Goal: Task Accomplishment & Management: Manage account settings

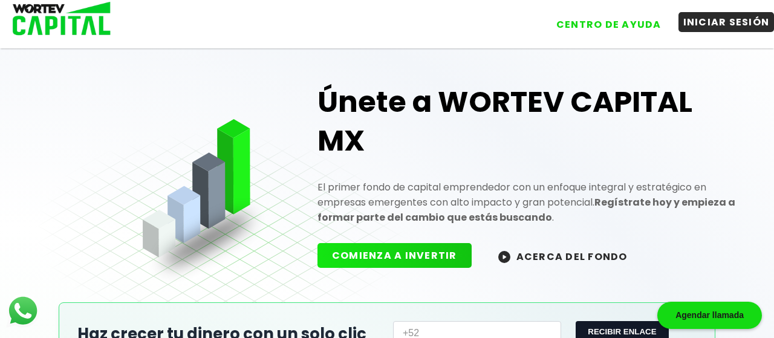
click at [708, 22] on button "INICIAR SESIÓN" at bounding box center [726, 22] width 96 height 20
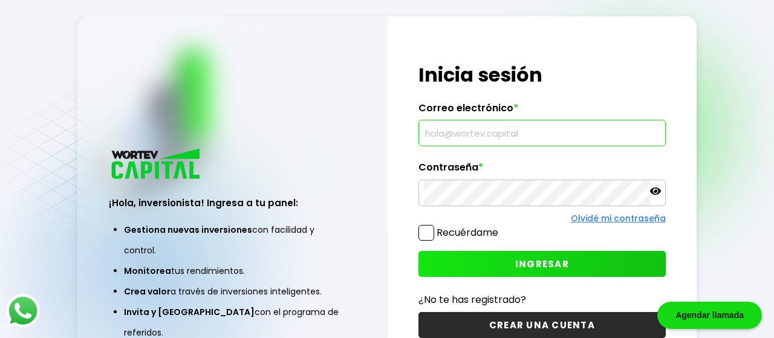
click at [601, 140] on input "text" at bounding box center [542, 132] width 236 height 25
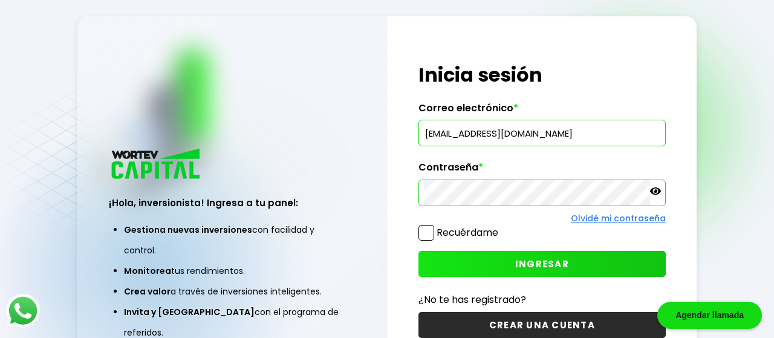
type input "[EMAIL_ADDRESS][DOMAIN_NAME]"
click at [523, 269] on span "INGRESAR" at bounding box center [542, 264] width 54 height 13
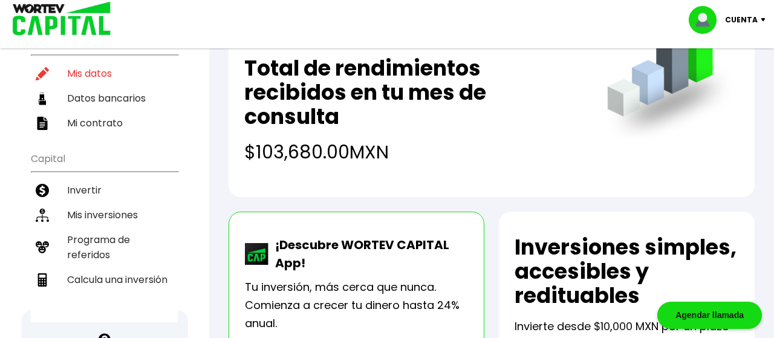
scroll to position [154, 0]
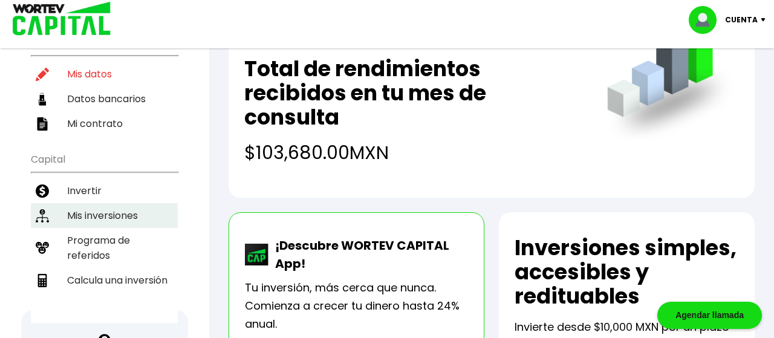
click at [116, 203] on li "Mis inversiones" at bounding box center [104, 215] width 147 height 25
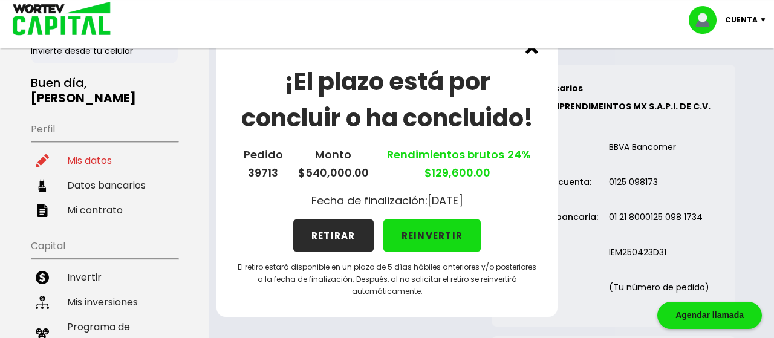
scroll to position [73, 0]
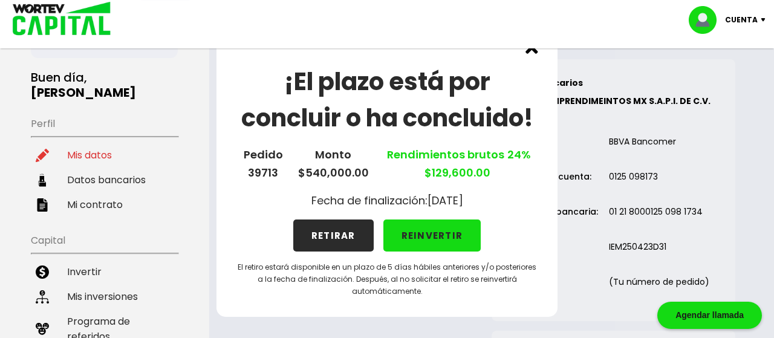
click at [119, 163] on div "¡El plazo está por concluir o ha concluido! Pedido 39713 Monto $540,000.00 Rend…" at bounding box center [387, 169] width 774 height 338
click at [425, 231] on button "REINVERTIR" at bounding box center [432, 236] width 98 height 32
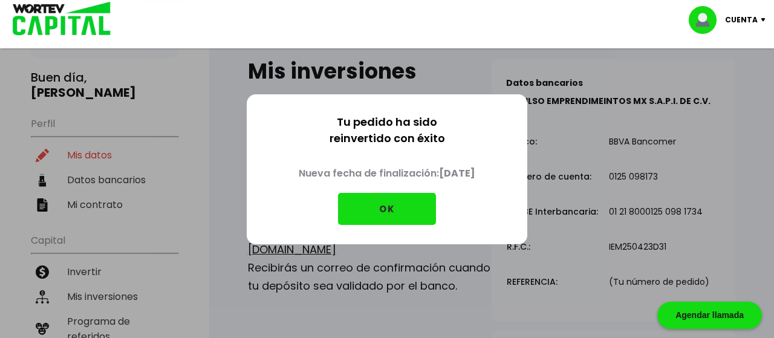
click at [378, 213] on button "OK" at bounding box center [387, 209] width 98 height 32
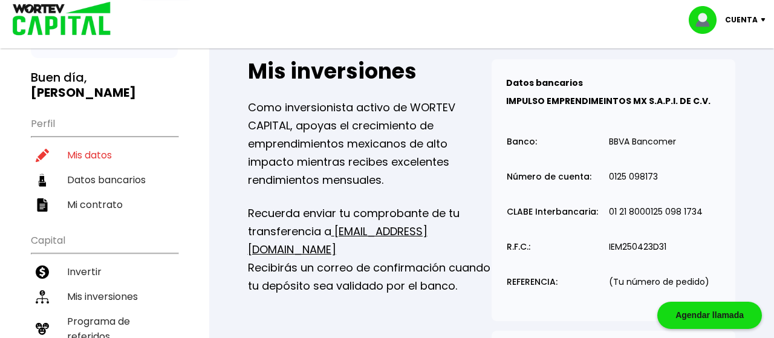
scroll to position [0, 0]
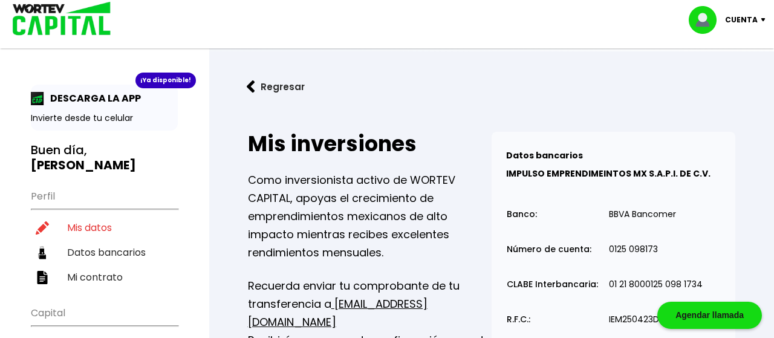
click at [250, 85] on img at bounding box center [251, 86] width 8 height 13
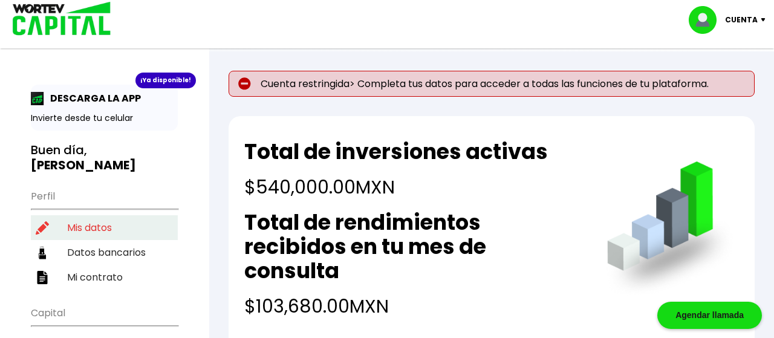
click at [100, 215] on li "Mis datos" at bounding box center [104, 227] width 147 height 25
select select "Hombre"
select select "QR"
select select "BBVA Bancomer"
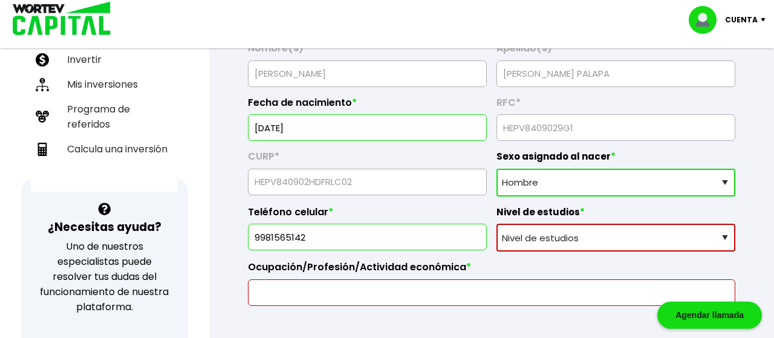
scroll to position [294, 0]
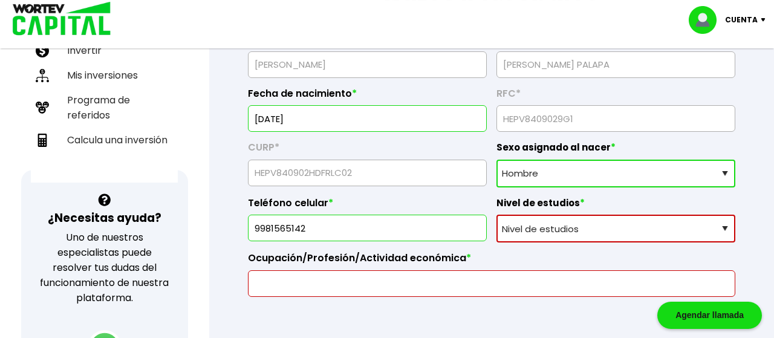
click at [496, 215] on select "Nivel de estudios Primaria Secundaria Bachillerato Licenciatura Posgrado" at bounding box center [615, 229] width 239 height 28
select select "Licenciatura"
click option "Licenciatura" at bounding box center [0, 0] width 0 height 0
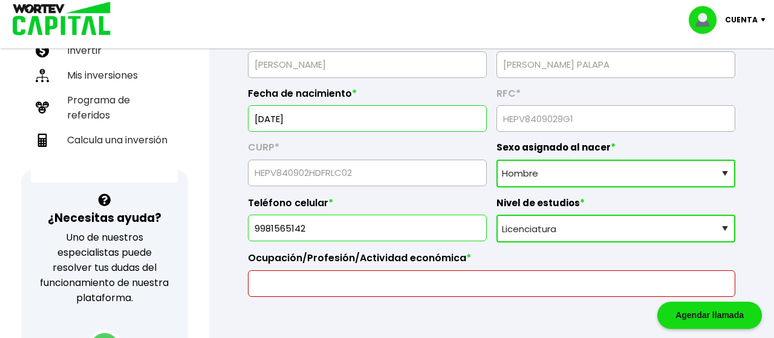
click at [494, 284] on input "text" at bounding box center [491, 283] width 477 height 25
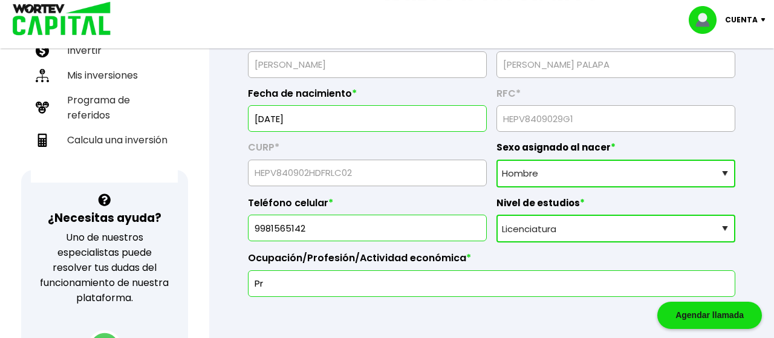
type input "P"
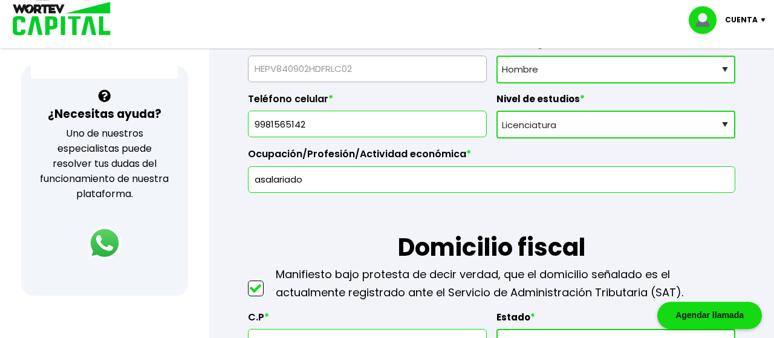
scroll to position [400, 0]
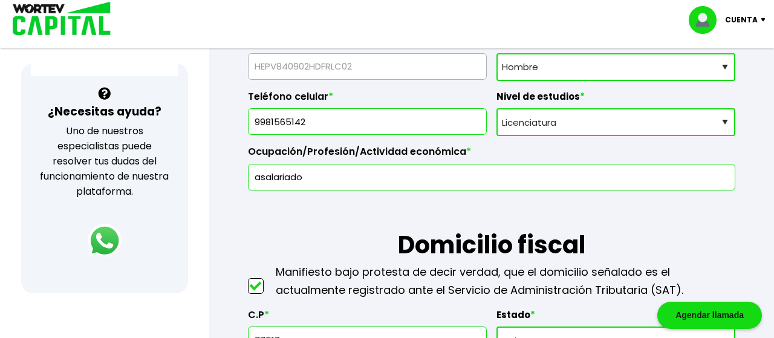
drag, startPoint x: 336, startPoint y: 178, endPoint x: 209, endPoint y: 171, distance: 127.2
click at [253, 171] on input "asalariado" at bounding box center [491, 176] width 477 height 25
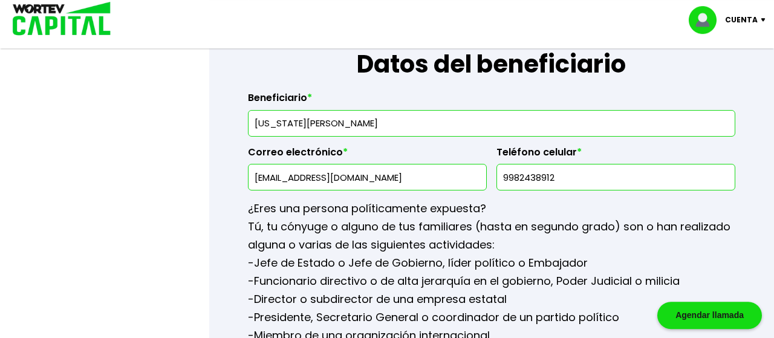
scroll to position [1576, 0]
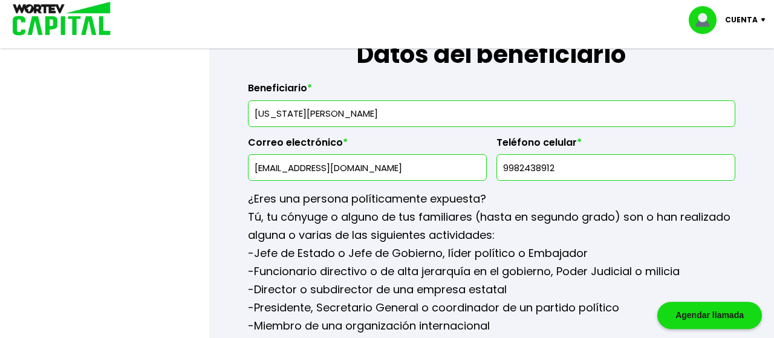
type input "empleado"
click at [357, 111] on input "[US_STATE][PERSON_NAME]" at bounding box center [491, 113] width 477 height 25
type input "[US_STATE][PERSON_NAME]"
click at [345, 212] on p "Tú, tu cónyuge o alguno de tus familiares (hasta en segundo grado) son o han re…" at bounding box center [491, 226] width 487 height 36
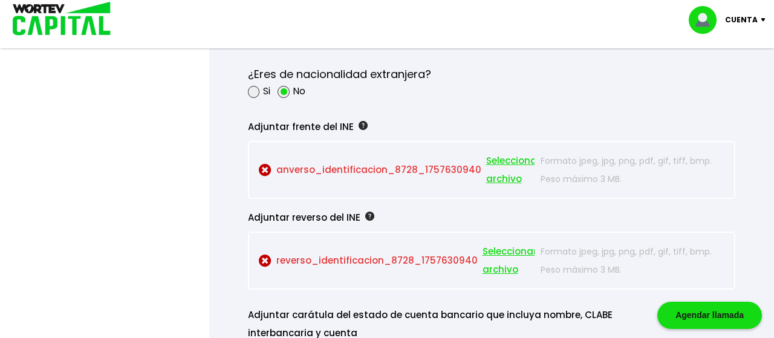
scroll to position [1061, 0]
click at [496, 155] on span "Seleccionar archivo" at bounding box center [513, 170] width 54 height 36
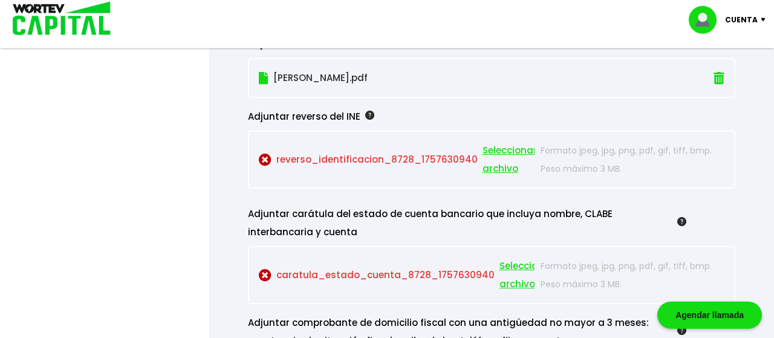
scroll to position [1147, 0]
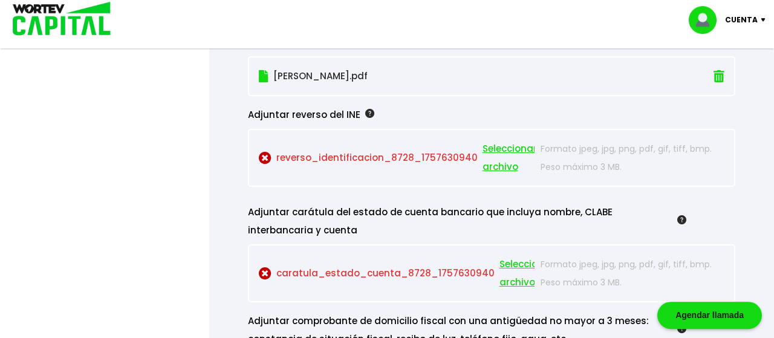
click at [490, 151] on span "Seleccionar archivo" at bounding box center [510, 158] width 54 height 36
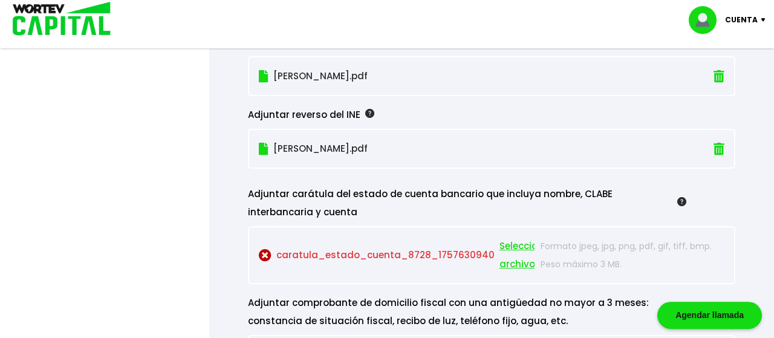
click at [727, 74] on div "[PERSON_NAME].pdf" at bounding box center [491, 76] width 487 height 40
click at [721, 71] on img at bounding box center [719, 76] width 11 height 13
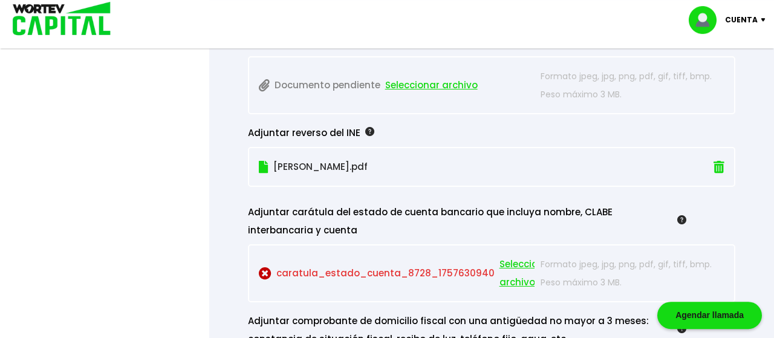
click at [715, 161] on img at bounding box center [719, 167] width 11 height 13
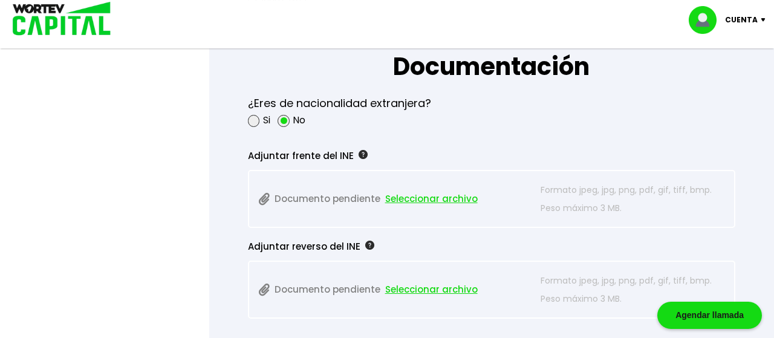
scroll to position [1032, 0]
click at [449, 197] on span "Seleccionar archivo" at bounding box center [431, 199] width 93 height 18
click at [428, 192] on span "Seleccionar archivo" at bounding box center [431, 199] width 93 height 18
click at [451, 195] on span "Seleccionar archivo" at bounding box center [431, 199] width 93 height 18
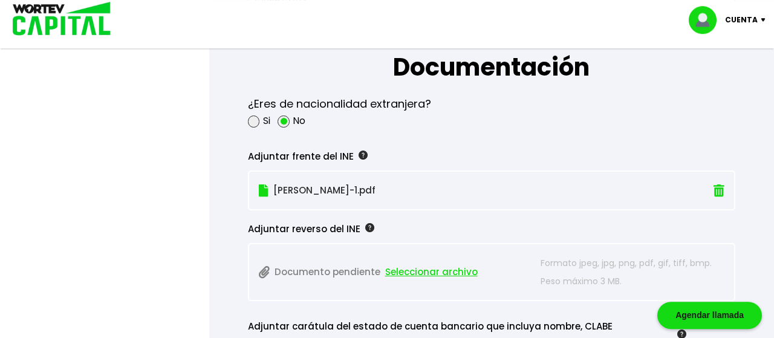
click at [424, 265] on span "Seleccionar archivo" at bounding box center [431, 272] width 93 height 18
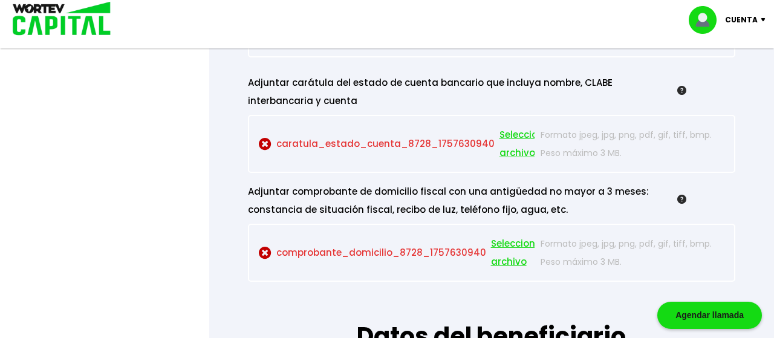
scroll to position [1259, 0]
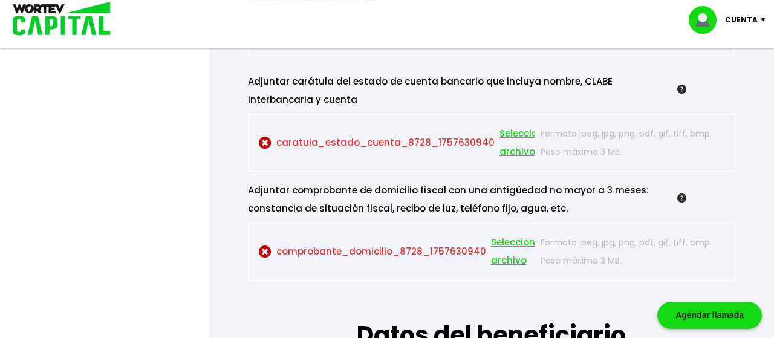
click at [507, 131] on span "Seleccionar archivo" at bounding box center [526, 143] width 54 height 36
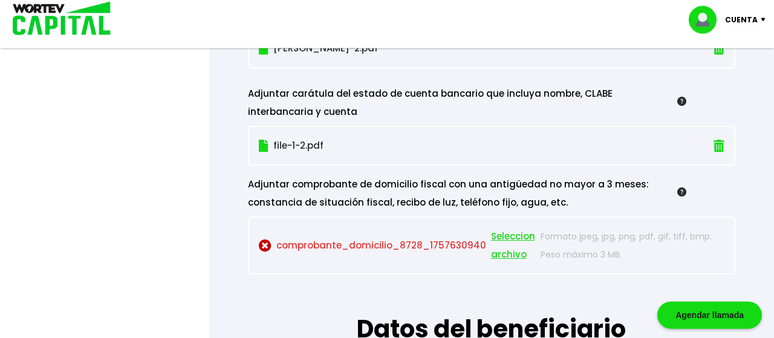
scroll to position [1247, 0]
click at [505, 234] on span "Seleccionar archivo" at bounding box center [518, 245] width 54 height 36
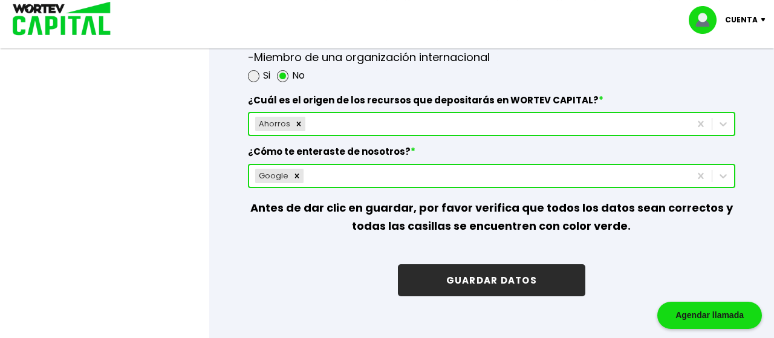
scroll to position [1774, 0]
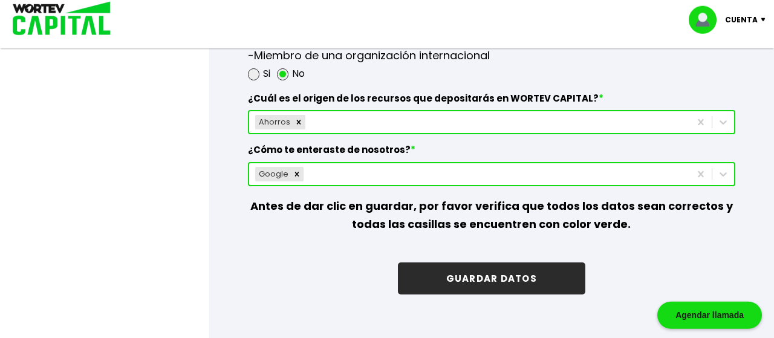
click at [504, 276] on button "GUARDAR DATOS" at bounding box center [491, 278] width 187 height 32
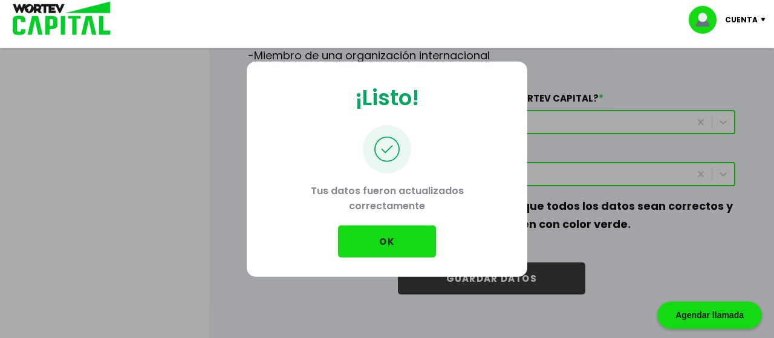
click at [390, 231] on button "OK" at bounding box center [387, 242] width 98 height 32
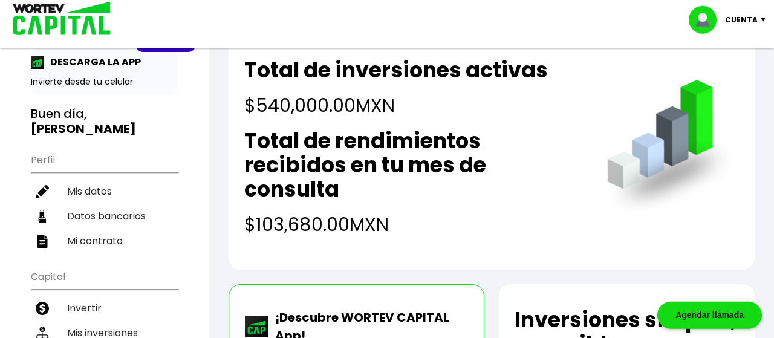
scroll to position [27, 0]
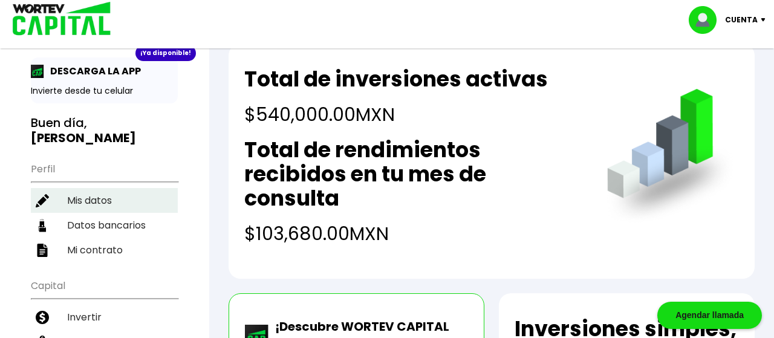
click at [97, 188] on li "Mis datos" at bounding box center [104, 200] width 147 height 25
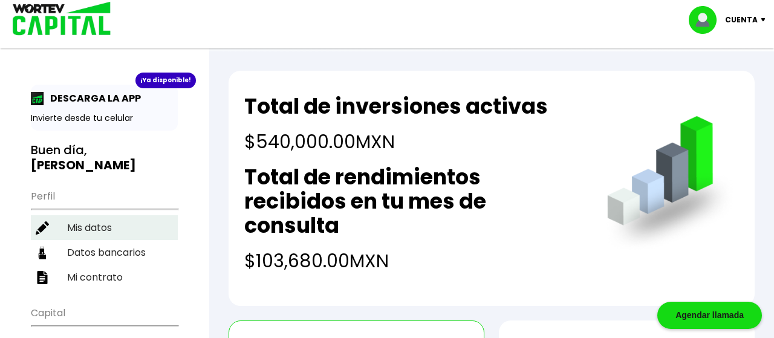
select select "Hombre"
select select "Licenciatura"
select select "QR"
select select "BBVA Bancomer"
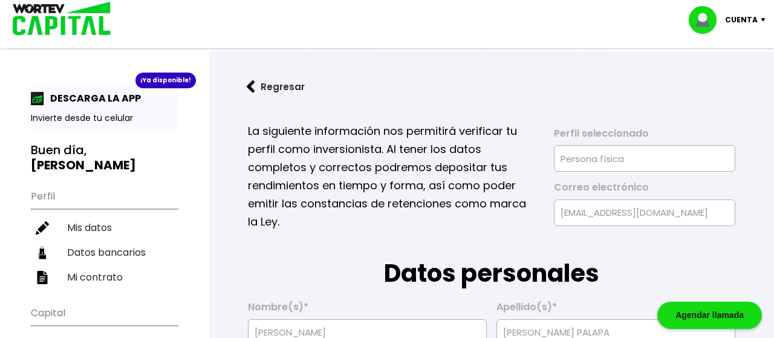
click at [253, 82] on img at bounding box center [251, 86] width 8 height 13
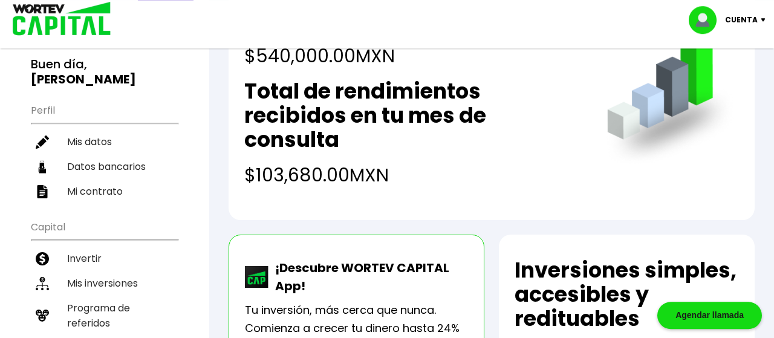
scroll to position [85, 0]
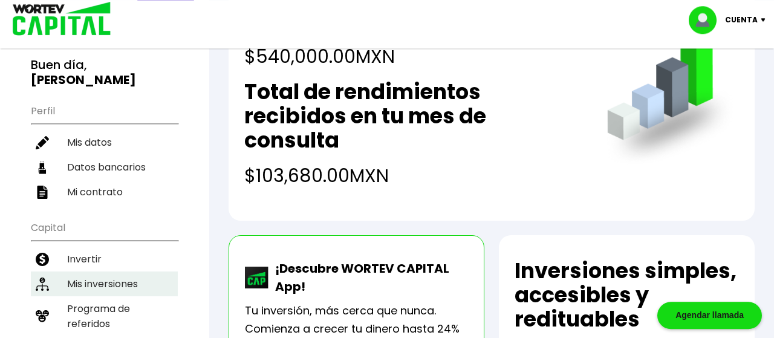
click at [102, 272] on li "Mis inversiones" at bounding box center [104, 284] width 147 height 25
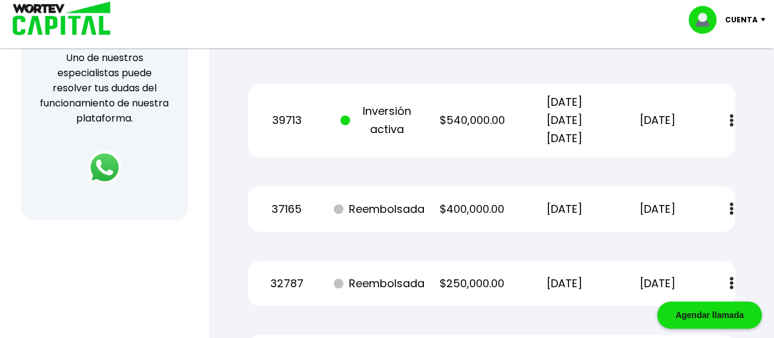
scroll to position [472, 0]
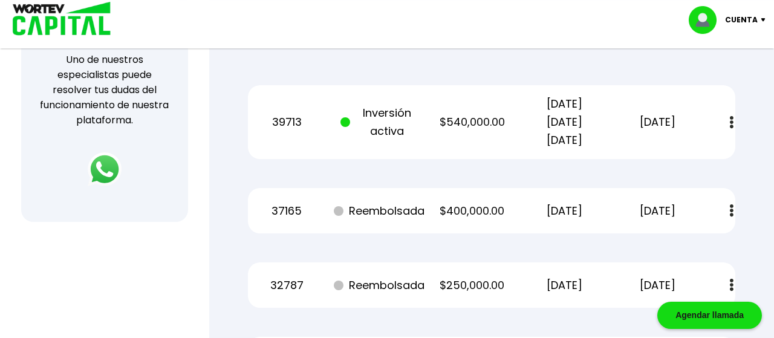
click at [509, 169] on div "Mis inversiones Como inversionista activo de WORTEV CAPITAL, apoyas el crecimie…" at bounding box center [492, 21] width 526 height 761
click at [733, 123] on img at bounding box center [732, 122] width 4 height 13
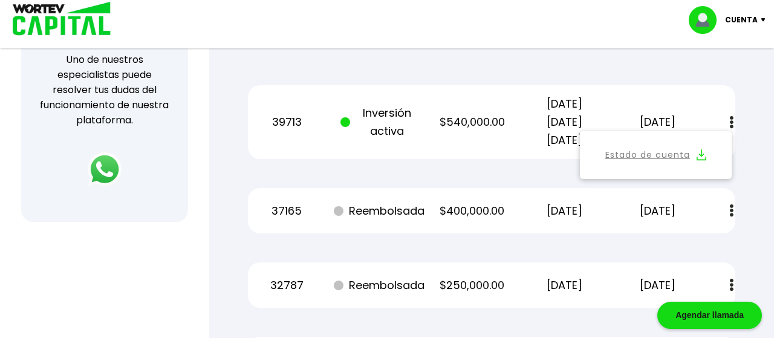
click at [520, 169] on div "Mis inversiones Como inversionista activo de WORTEV CAPITAL, apoyas el crecimie…" at bounding box center [492, 21] width 526 height 761
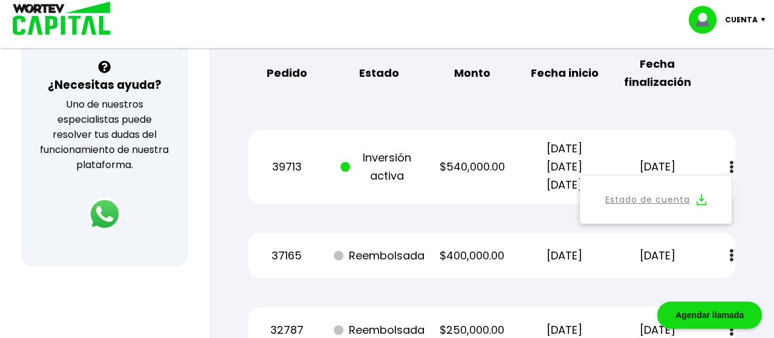
scroll to position [408, 0]
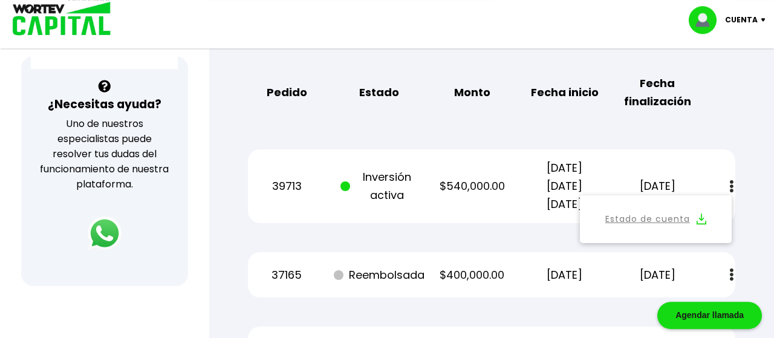
click at [520, 169] on div "39713 Inversión activa $540,000.00 [DATE] [DATE] [DATE] [DATE] Estado de cuenta" at bounding box center [491, 186] width 487 height 74
click at [435, 112] on div "Pedido Estado Monto Fecha inicio Fecha finalización" at bounding box center [491, 93] width 487 height 56
click at [516, 93] on div "Pedido Estado Monto Fecha inicio Fecha finalización" at bounding box center [491, 93] width 487 height 56
click at [727, 102] on div "Pedido Estado Monto Fecha inicio Fecha finalización" at bounding box center [491, 93] width 487 height 56
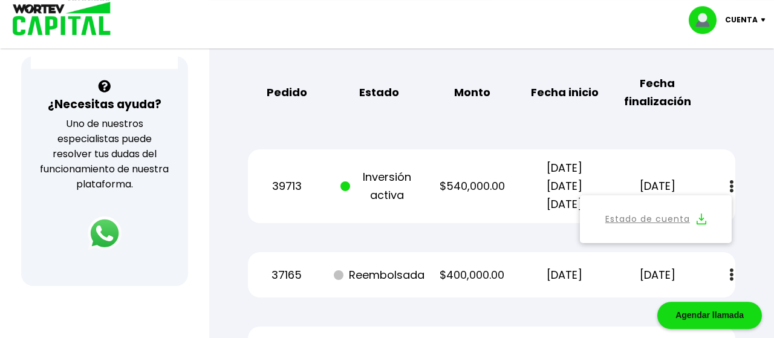
click at [524, 134] on div "Mis inversiones Como inversionista activo de WORTEV CAPITAL, apoyas el crecimie…" at bounding box center [492, 85] width 526 height 761
click at [535, 190] on p "[DATE] [DATE] [DATE]" at bounding box center [564, 186] width 78 height 54
click at [426, 168] on div "39713 Inversión activa $540,000.00 [DATE] [DATE] [DATE] [DATE] Estado de cuenta" at bounding box center [491, 186] width 487 height 74
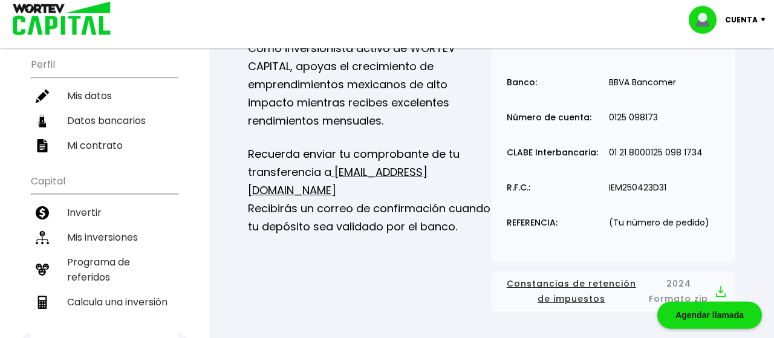
scroll to position [132, 0]
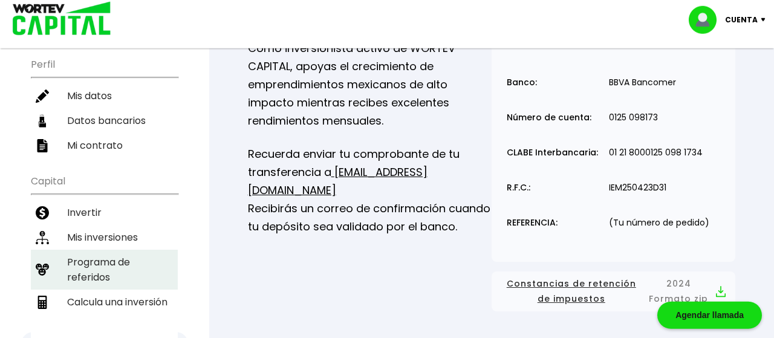
click at [108, 250] on li "Programa de referidos" at bounding box center [104, 270] width 147 height 40
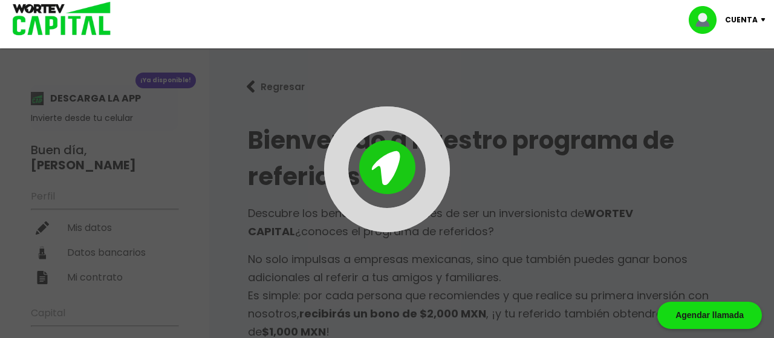
type input "[URL][DOMAIN_NAME]"
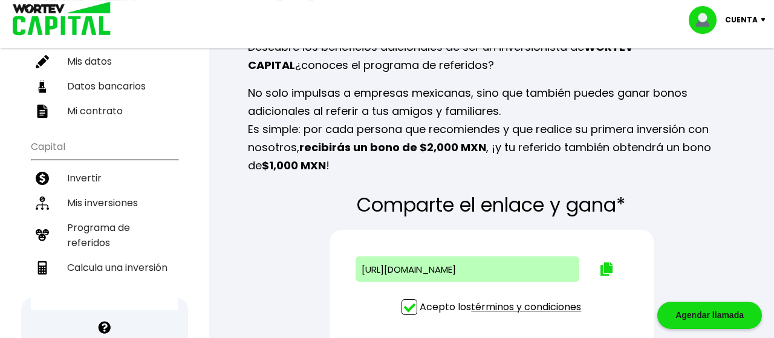
scroll to position [171, 0]
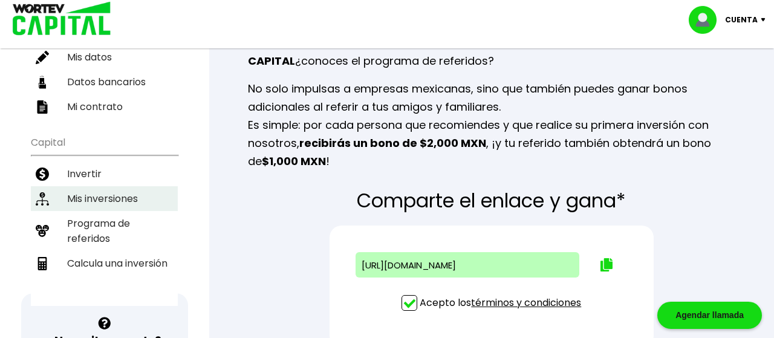
click at [116, 186] on li "Mis inversiones" at bounding box center [104, 198] width 147 height 25
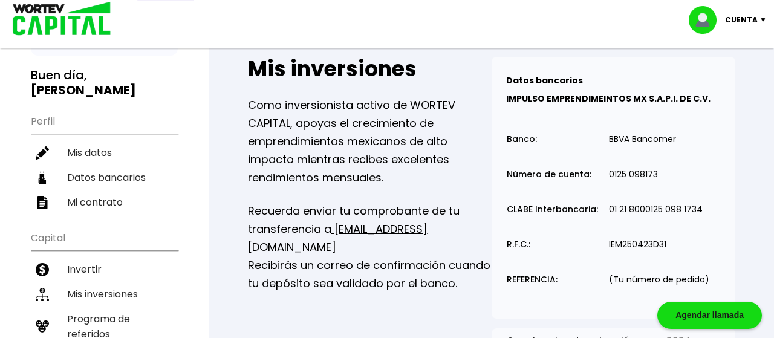
scroll to position [75, 0]
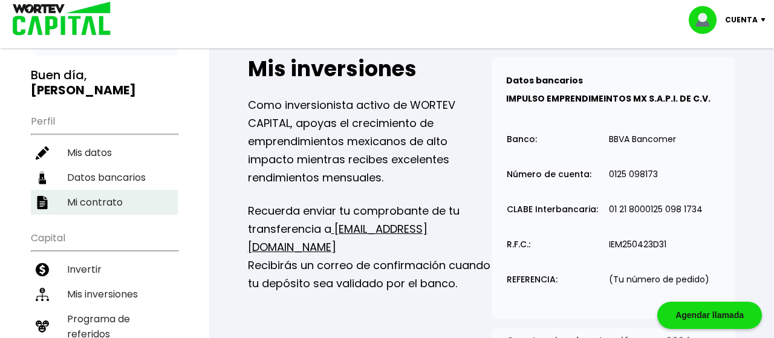
click at [100, 190] on li "Mi contrato" at bounding box center [104, 202] width 147 height 25
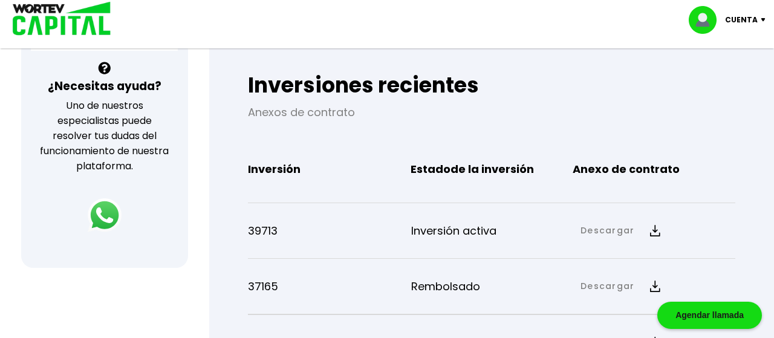
scroll to position [426, 0]
click at [607, 232] on link "Descargar" at bounding box center [608, 230] width 54 height 13
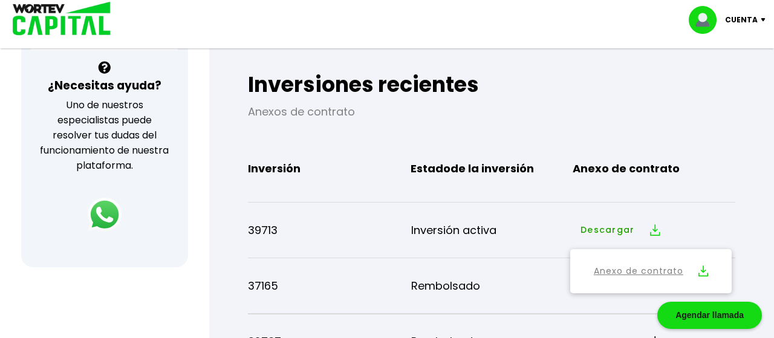
click at [622, 266] on link "Anexo de contrato" at bounding box center [638, 271] width 89 height 15
click at [763, 20] on img at bounding box center [766, 20] width 16 height 4
click at [719, 81] on li "Cerrar sesión" at bounding box center [728, 80] width 97 height 25
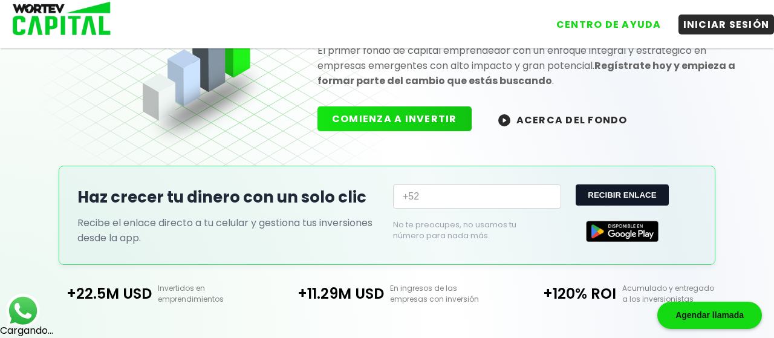
scroll to position [136, 0]
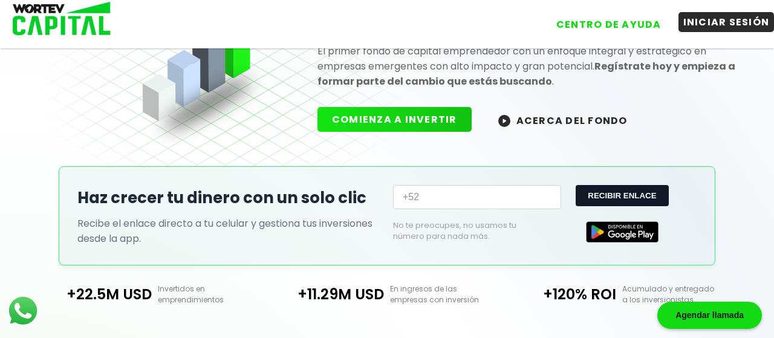
click at [698, 22] on button "INICIAR SESIÓN" at bounding box center [726, 22] width 96 height 20
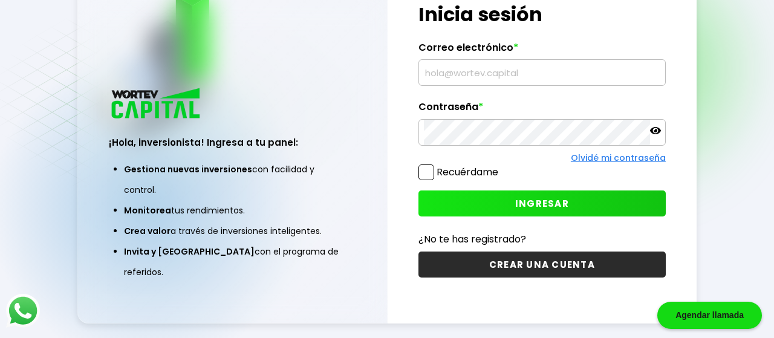
click at [558, 61] on div at bounding box center [541, 72] width 247 height 27
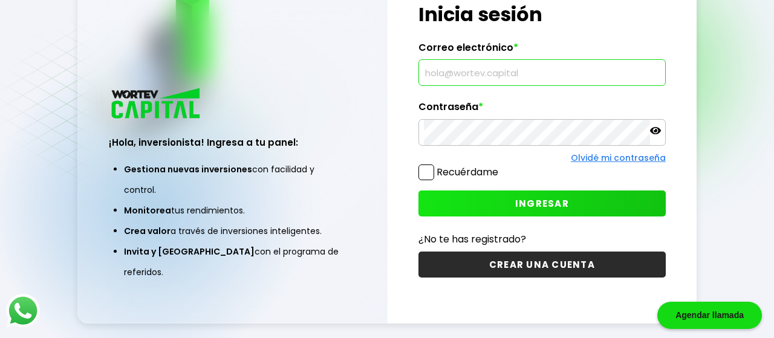
click at [521, 74] on input "text" at bounding box center [542, 72] width 236 height 25
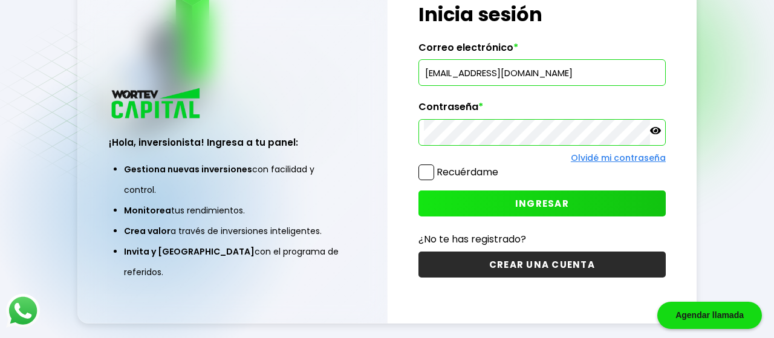
type input "[EMAIL_ADDRESS][DOMAIN_NAME]"
click at [503, 204] on button "INGRESAR" at bounding box center [541, 203] width 247 height 26
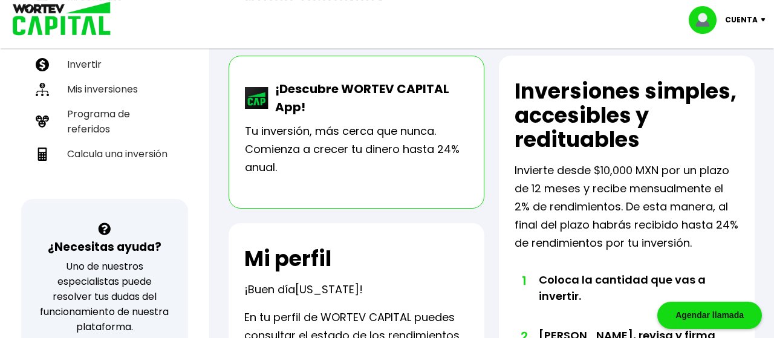
scroll to position [230, 0]
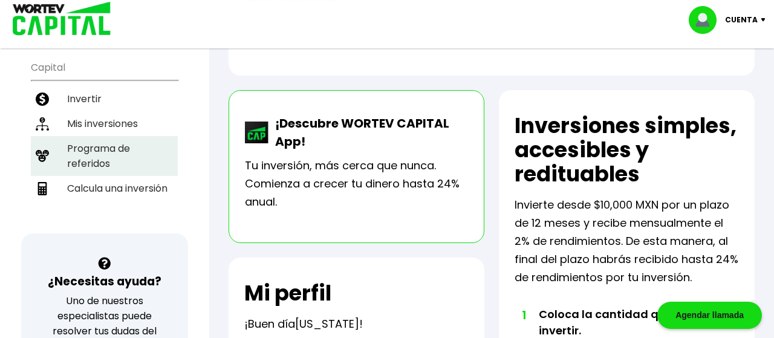
click at [102, 152] on li "Programa de referidos" at bounding box center [104, 156] width 147 height 40
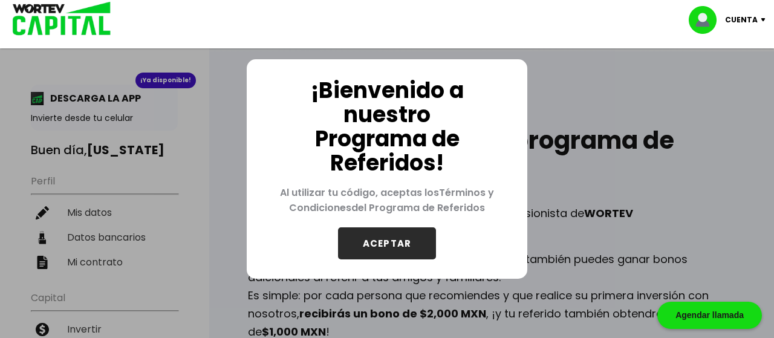
click at [368, 249] on button "ACEPTAR" at bounding box center [387, 243] width 98 height 32
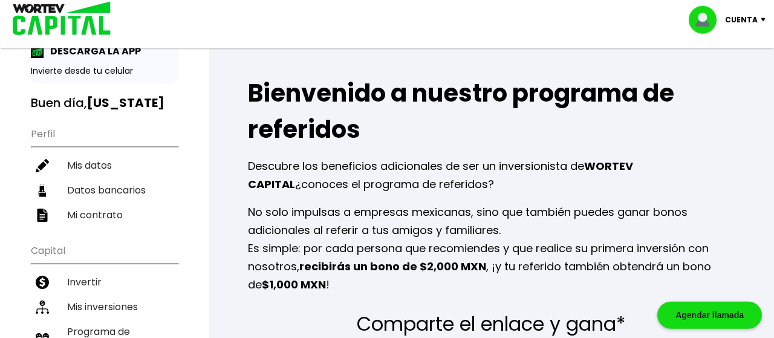
scroll to position [45, 0]
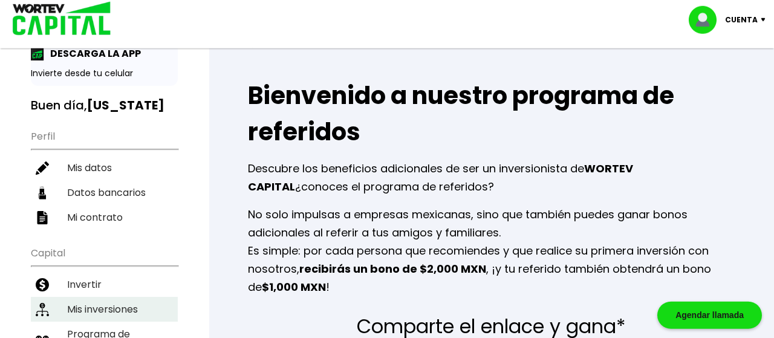
click at [111, 304] on li "Mis inversiones" at bounding box center [104, 309] width 147 height 25
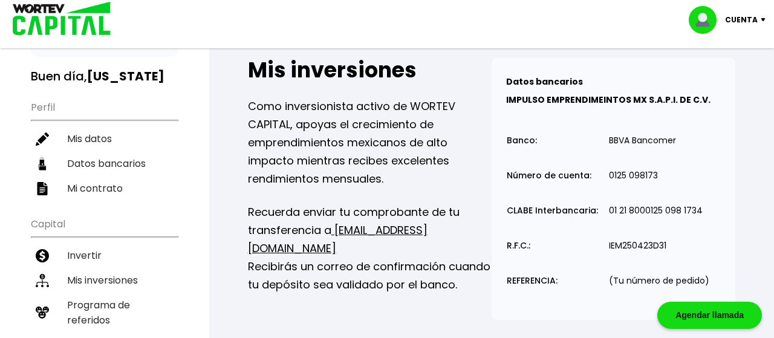
scroll to position [68, 0]
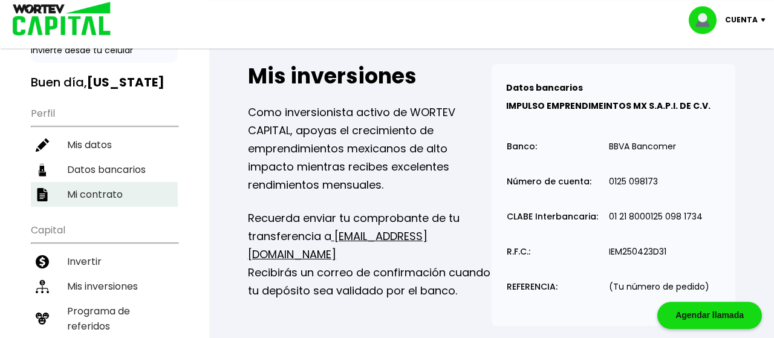
click at [102, 190] on li "Mi contrato" at bounding box center [104, 194] width 147 height 25
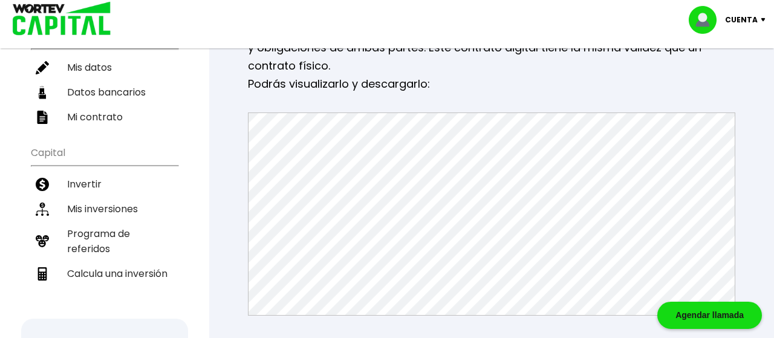
scroll to position [145, 0]
click at [97, 70] on li "Mis datos" at bounding box center [104, 68] width 147 height 25
select select "Mujer"
select select "Licenciatura"
select select "QR"
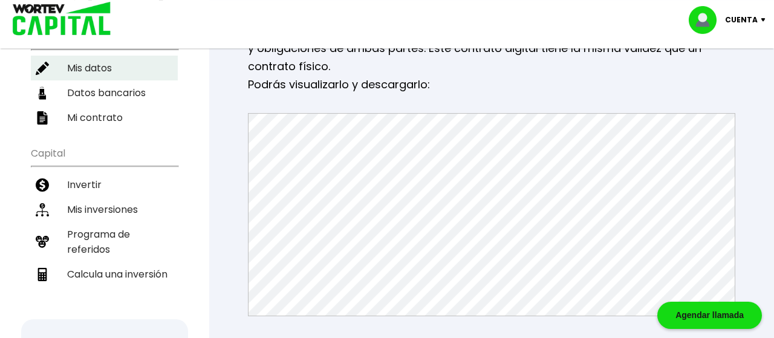
select select "BBVA Bancomer"
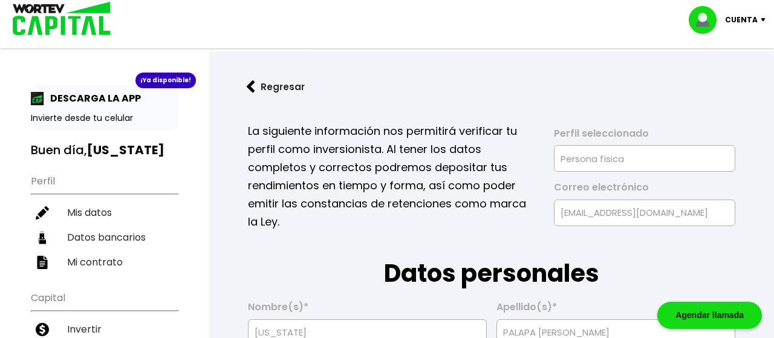
click at [250, 81] on img at bounding box center [251, 86] width 8 height 13
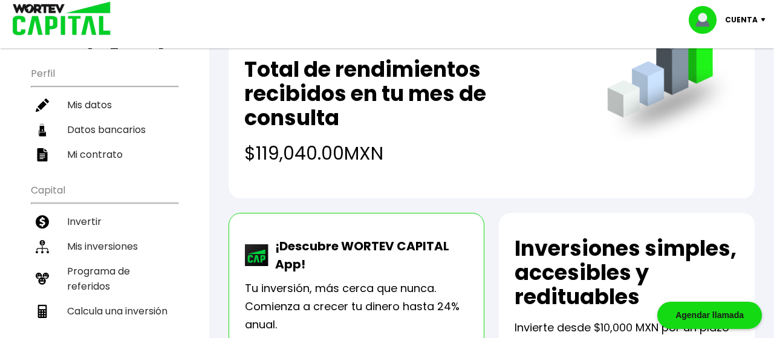
scroll to position [107, 0]
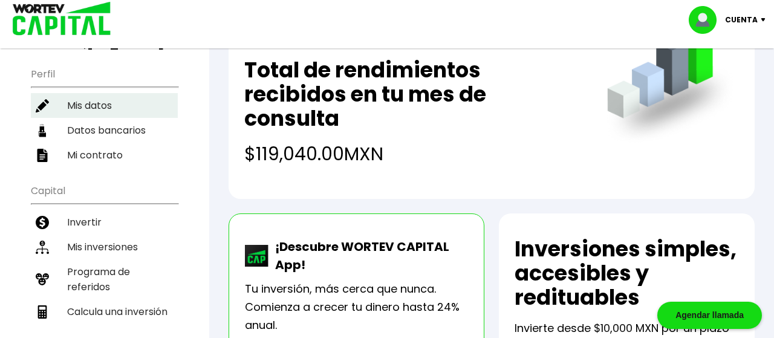
click at [95, 103] on li "Mis datos" at bounding box center [104, 105] width 147 height 25
select select "Mujer"
select select "Licenciatura"
select select "QR"
select select "BBVA Bancomer"
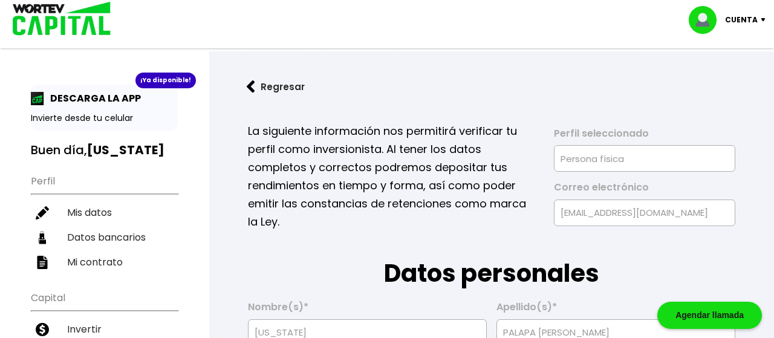
click at [747, 18] on p "Cuenta" at bounding box center [741, 20] width 33 height 18
click at [721, 80] on li "Cerrar sesión" at bounding box center [728, 80] width 97 height 25
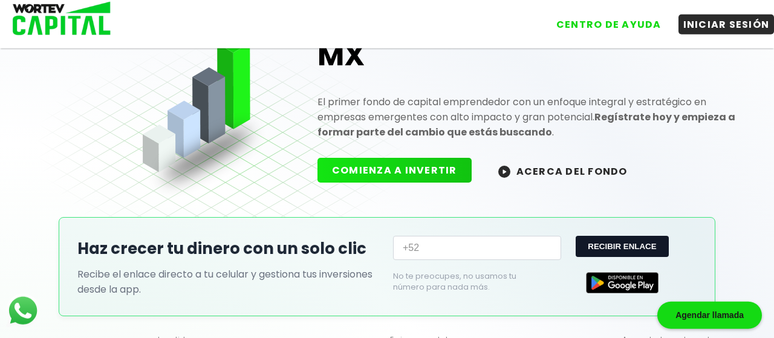
scroll to position [88, 0]
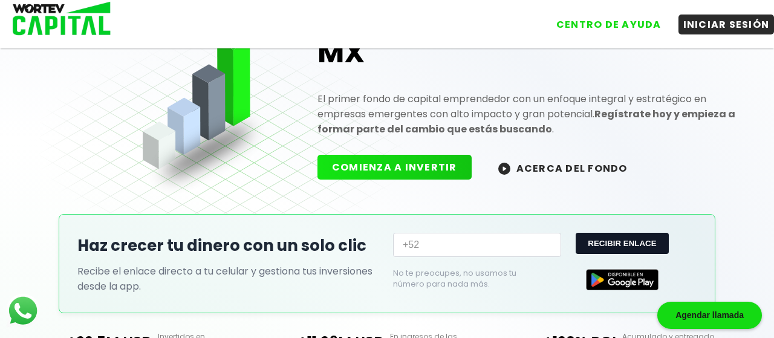
click at [544, 163] on button "ACERCA DEL FONDO" at bounding box center [563, 168] width 158 height 26
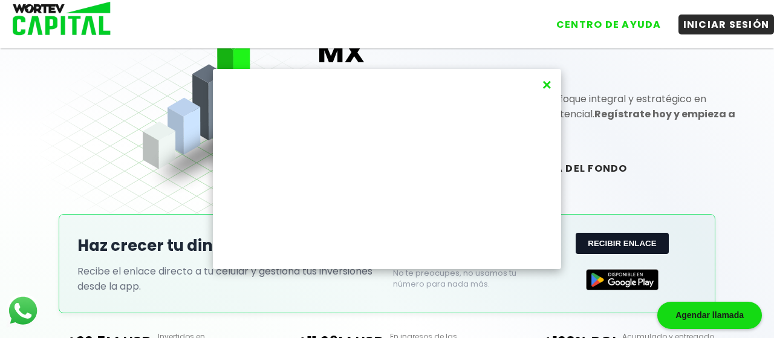
click at [544, 83] on button "×" at bounding box center [547, 85] width 16 height 20
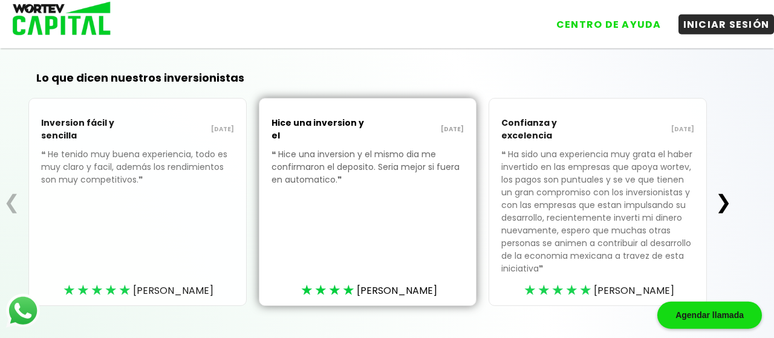
scroll to position [441, 0]
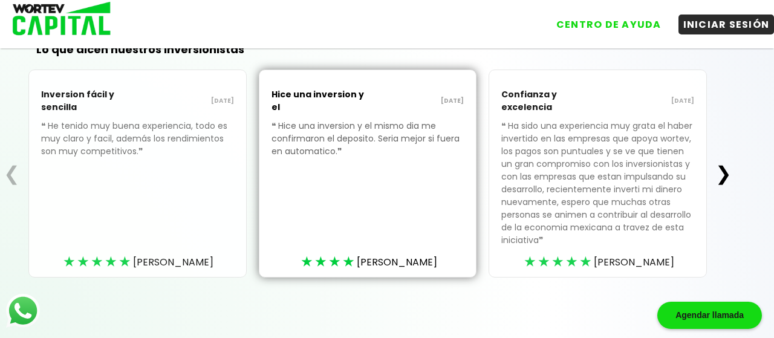
click at [731, 172] on button "❯" at bounding box center [724, 173] width 24 height 24
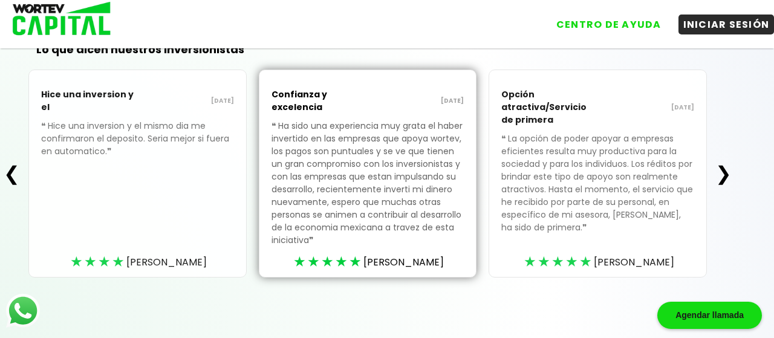
click at [731, 172] on button "❯" at bounding box center [724, 173] width 24 height 24
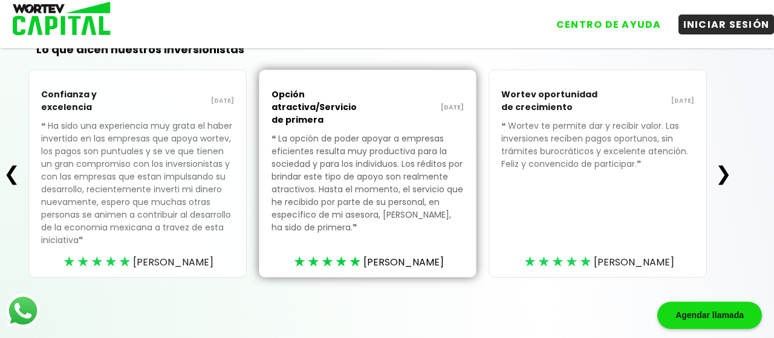
click at [731, 172] on button "❯" at bounding box center [724, 173] width 24 height 24
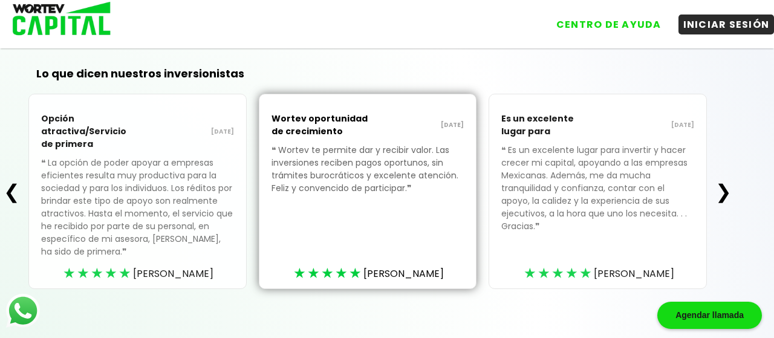
click at [731, 180] on button "❯" at bounding box center [724, 192] width 24 height 24
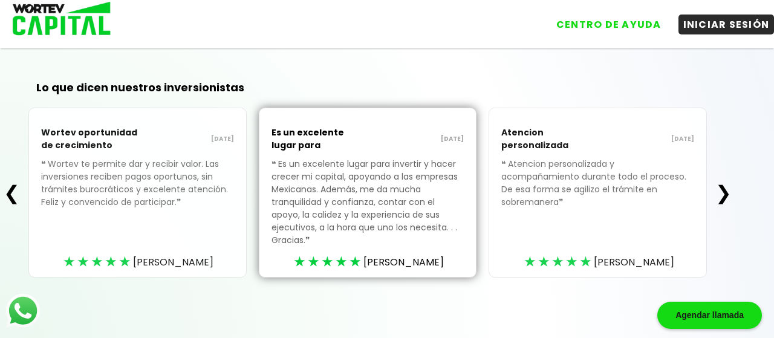
scroll to position [389, 0]
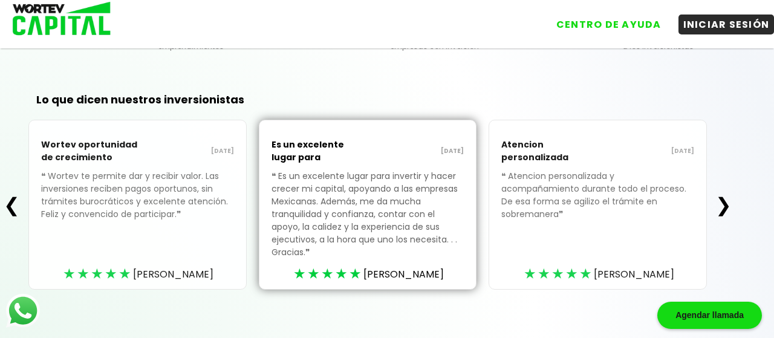
click at [731, 172] on div "❮ Wortev oportunidad de crecimiento [DATE] ❝ Wortev te permite dar y recibir va…" at bounding box center [367, 205] width 735 height 170
click at [731, 194] on button "❯" at bounding box center [724, 205] width 24 height 24
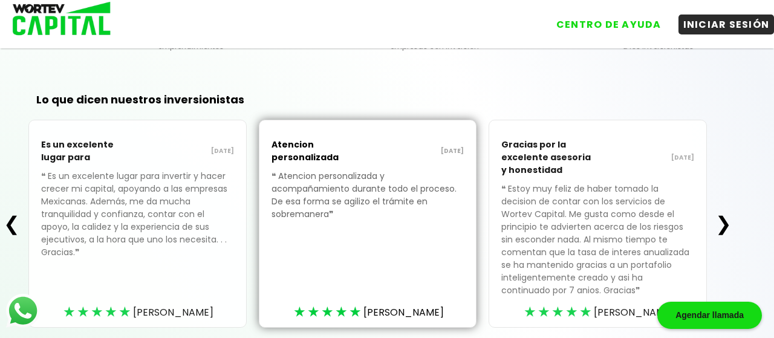
scroll to position [428, 0]
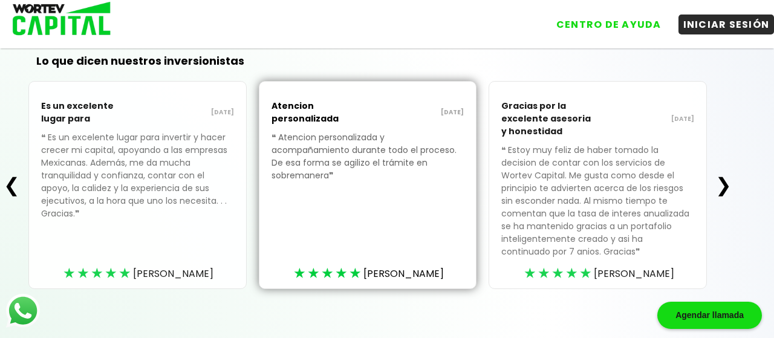
click at [727, 175] on button "❯" at bounding box center [724, 185] width 24 height 24
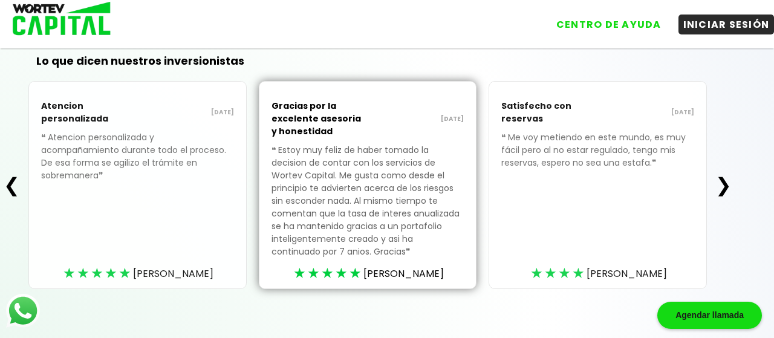
click at [729, 183] on button "❯" at bounding box center [724, 185] width 24 height 24
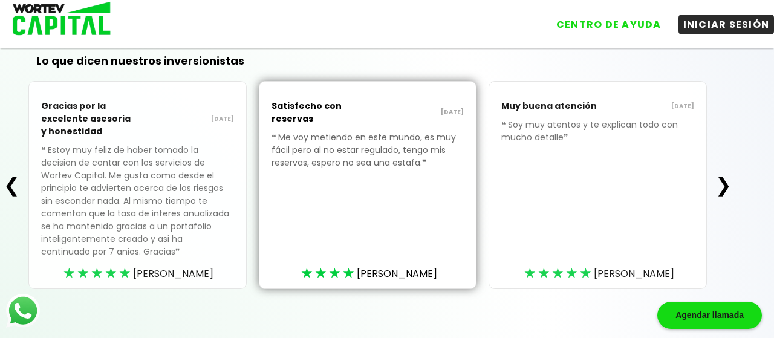
click at [729, 183] on button "❯" at bounding box center [724, 185] width 24 height 24
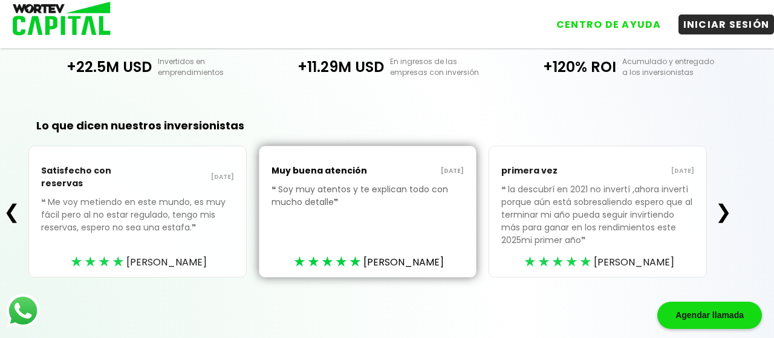
click at [730, 207] on button "❯" at bounding box center [724, 212] width 24 height 24
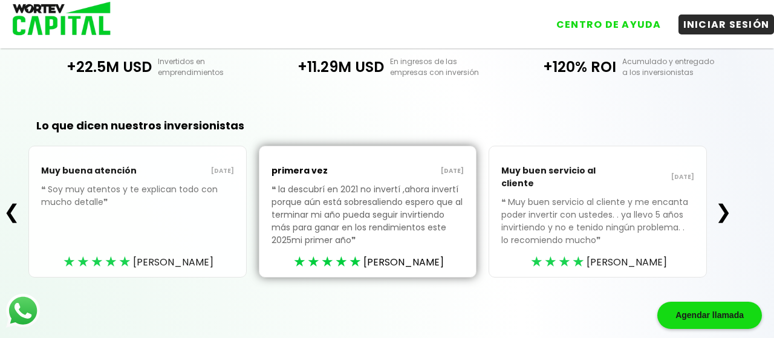
click at [730, 207] on button "❯" at bounding box center [724, 212] width 24 height 24
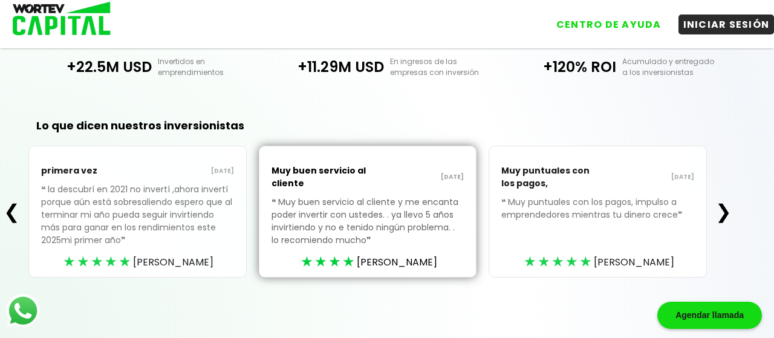
click at [730, 207] on button "❯" at bounding box center [724, 212] width 24 height 24
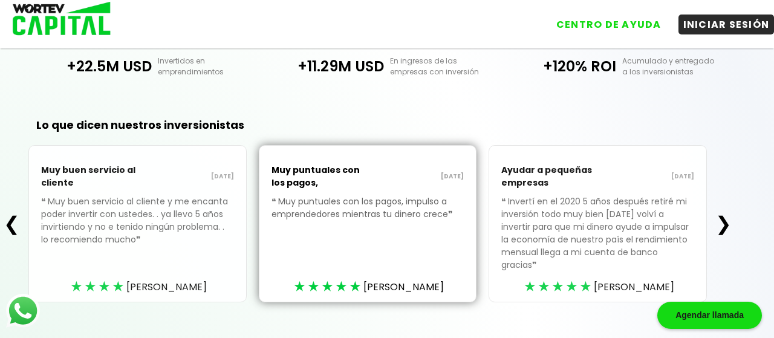
click at [730, 214] on button "❯" at bounding box center [724, 224] width 24 height 24
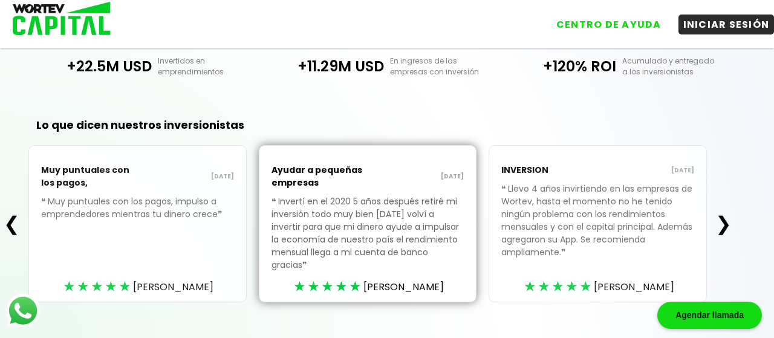
click at [730, 216] on button "❯" at bounding box center [724, 224] width 24 height 24
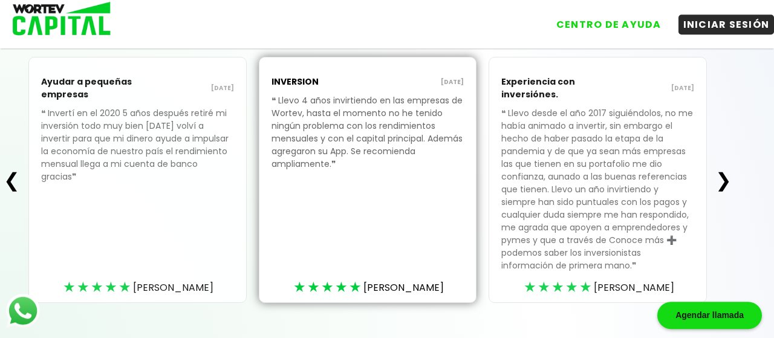
scroll to position [454, 0]
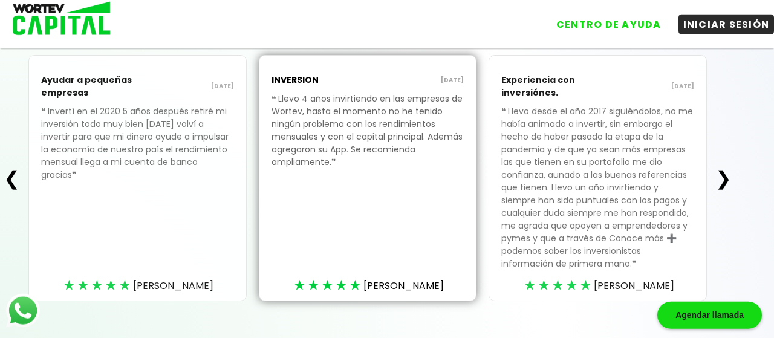
click at [727, 183] on button "❯" at bounding box center [724, 178] width 24 height 24
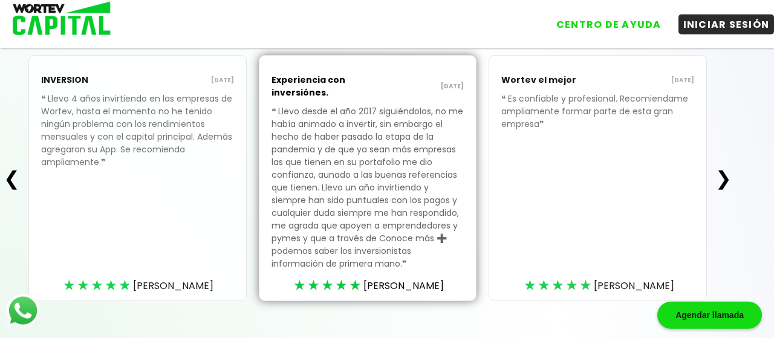
click at [727, 183] on button "❯" at bounding box center [724, 178] width 24 height 24
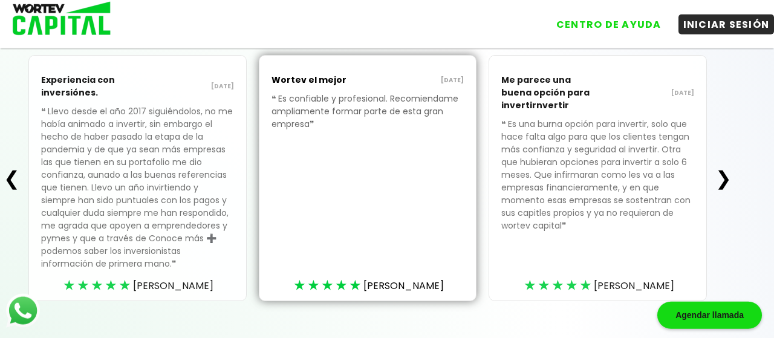
click at [727, 183] on button "❯" at bounding box center [724, 178] width 24 height 24
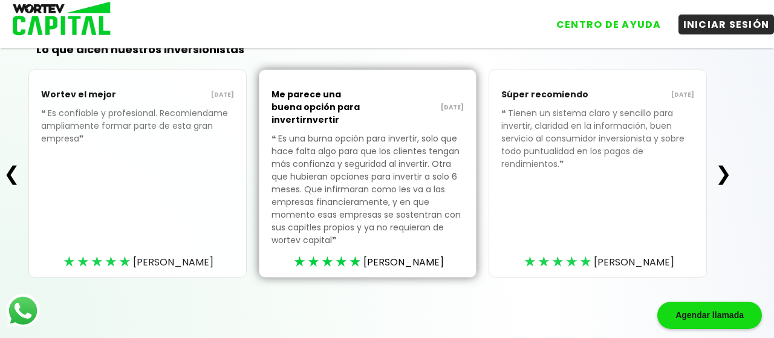
click at [729, 175] on button "❯" at bounding box center [724, 173] width 24 height 24
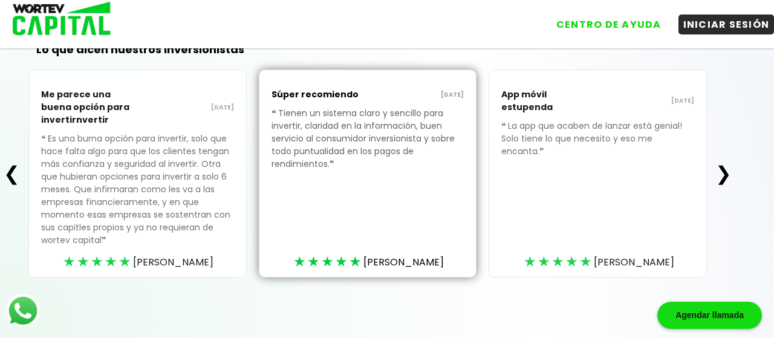
click at [728, 172] on button "❯" at bounding box center [724, 173] width 24 height 24
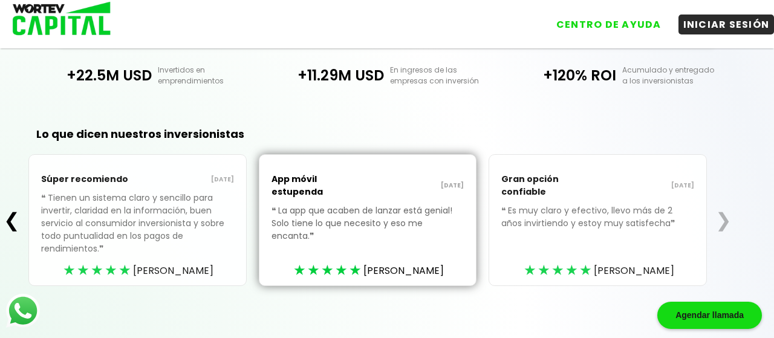
scroll to position [358, 0]
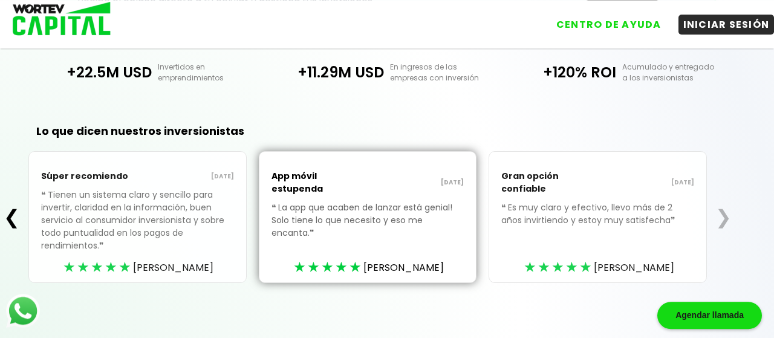
click at [668, 224] on p "❝ Es muy claro y efectivo, llevo más de 2 años invirtiendo y estoy muy satisfec…" at bounding box center [597, 223] width 193 height 44
click at [132, 225] on p "❝ Tienen un sistema claro y sencillo para invertir, claridad en la información,…" at bounding box center [137, 230] width 193 height 82
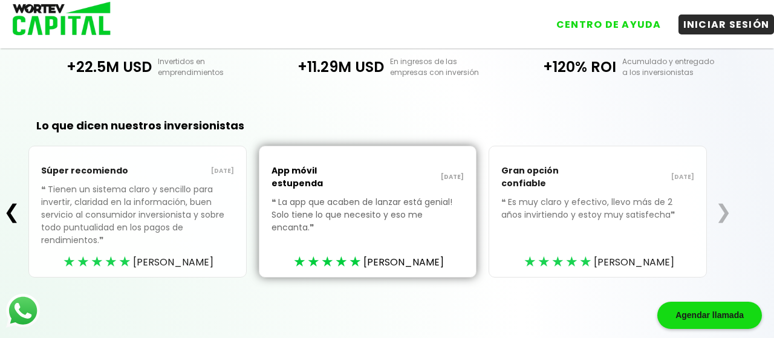
click at [49, 224] on p "❝ Tienen un sistema claro y sencillo para invertir, claridad en la información,…" at bounding box center [137, 224] width 193 height 82
click at [7, 213] on button "❮" at bounding box center [12, 212] width 24 height 24
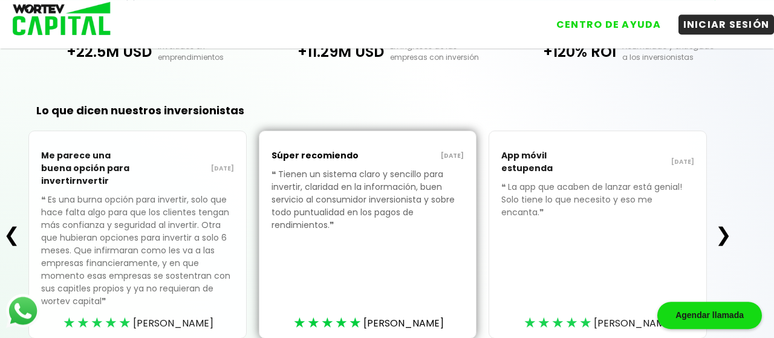
scroll to position [389, 0]
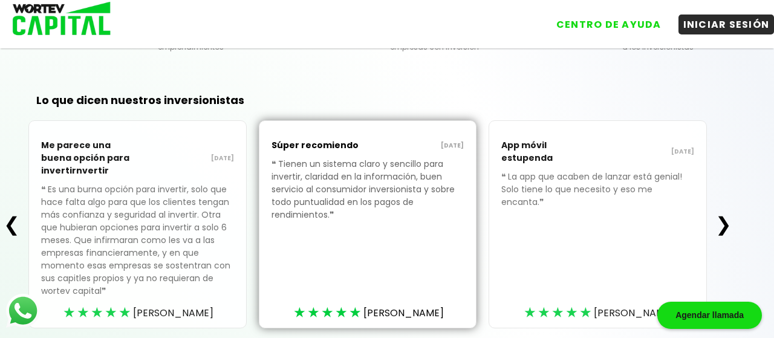
click at [8, 222] on button "❮" at bounding box center [12, 224] width 24 height 24
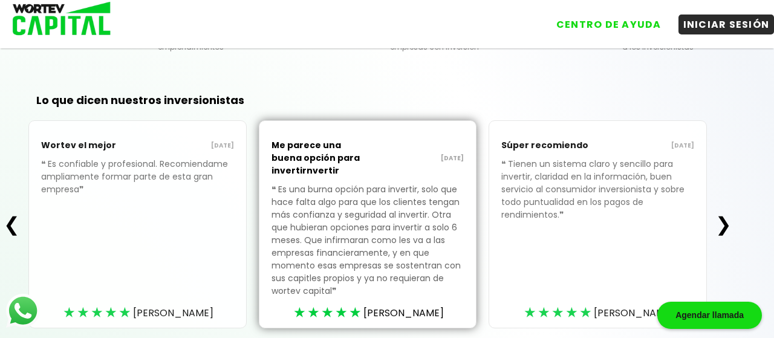
click at [8, 222] on button "❮" at bounding box center [12, 224] width 24 height 24
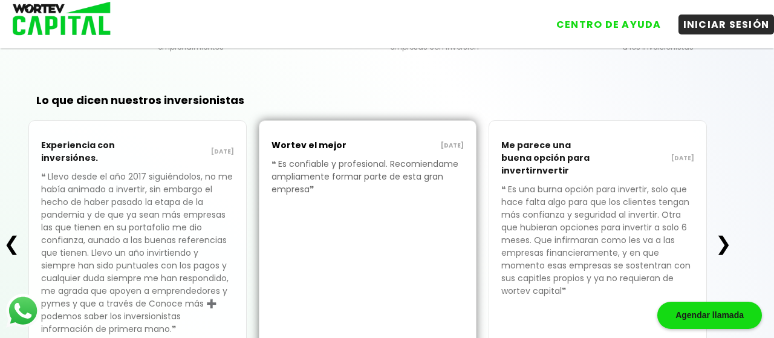
click at [8, 222] on div "❮ Experiencia con inversiónes. [DATE] ❝ Llevo desde el año 2017 siguiéndolos, n…" at bounding box center [367, 243] width 735 height 246
click at [9, 247] on button "❮" at bounding box center [12, 244] width 24 height 24
